Goal: Check status: Check status

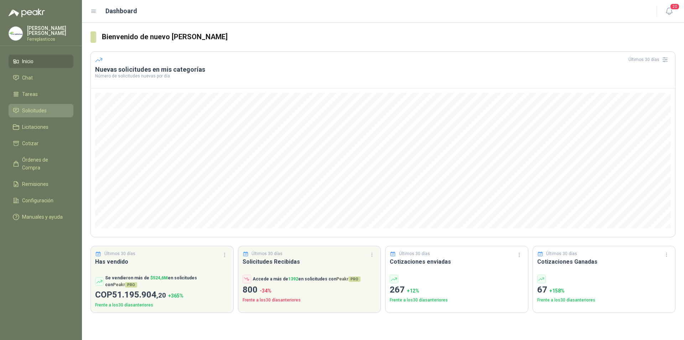
click at [41, 107] on span "Solicitudes" at bounding box center [34, 111] width 25 height 8
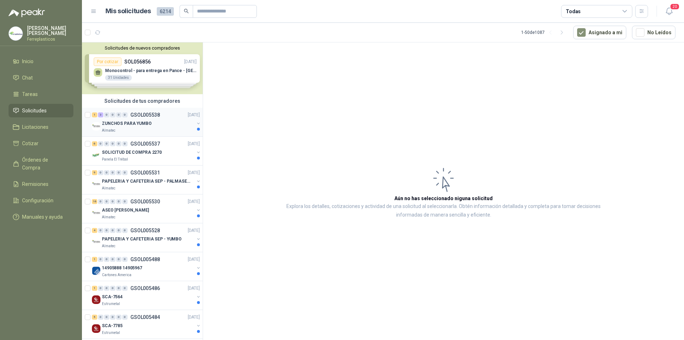
click at [136, 126] on p "ZUNCHOS PARA YUMBO" at bounding box center [127, 123] width 50 height 7
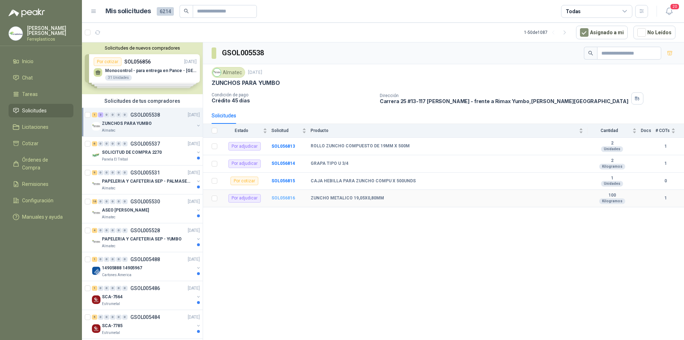
click at [284, 200] on b "SOL056816" at bounding box center [284, 197] width 24 height 5
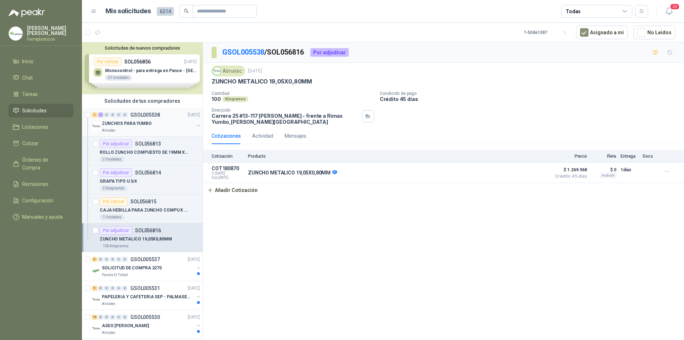
click at [191, 121] on div "ZUNCHOS PARA YUMBO Almatec" at bounding box center [146, 126] width 109 height 14
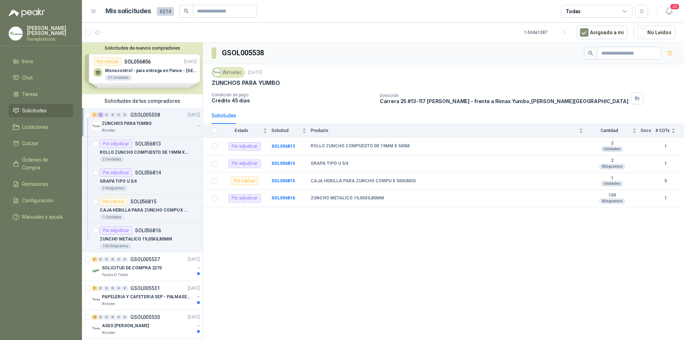
click at [196, 126] on button "button" at bounding box center [199, 126] width 6 height 6
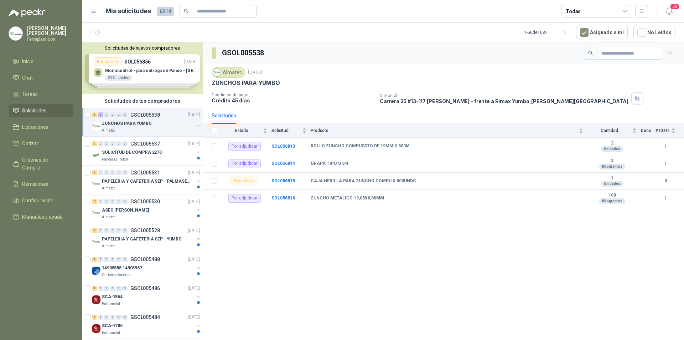
click at [196, 124] on button "button" at bounding box center [199, 126] width 6 height 6
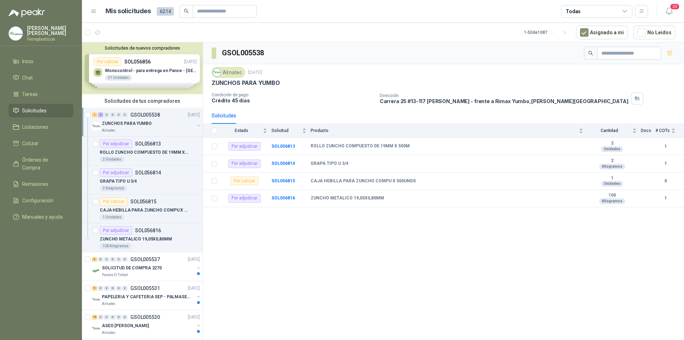
click at [196, 124] on button "button" at bounding box center [199, 126] width 6 height 6
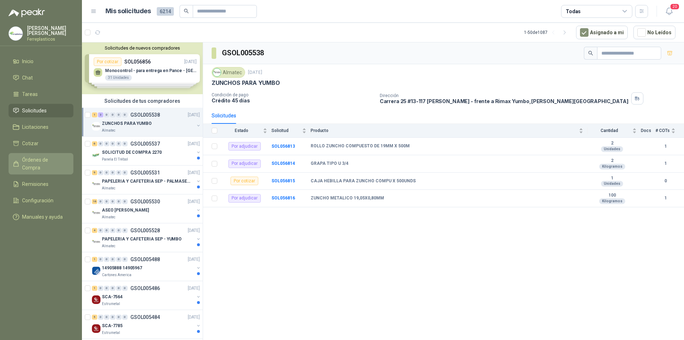
click at [55, 157] on span "Órdenes de Compra" at bounding box center [44, 164] width 45 height 16
